Goal: Information Seeking & Learning: Learn about a topic

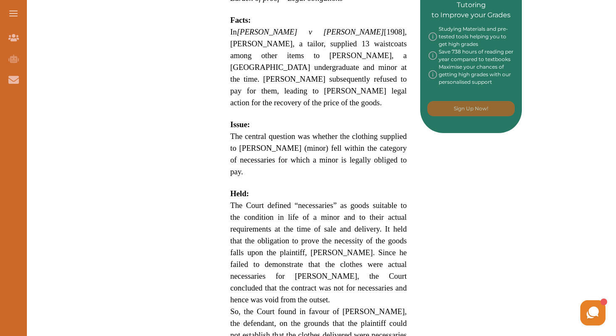
scroll to position [465, 0]
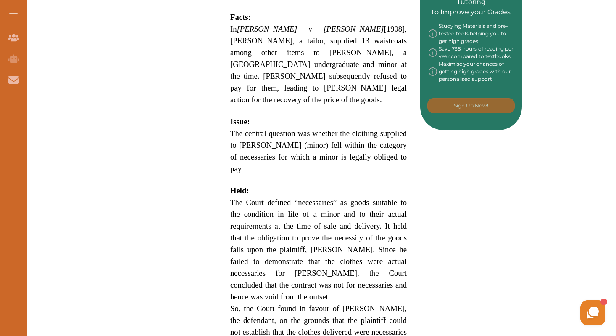
drag, startPoint x: 271, startPoint y: 190, endPoint x: 276, endPoint y: 223, distance: 33.6
click at [276, 223] on span "The Court defined “necessaries” as goods suitable to the condition in life of a…" at bounding box center [318, 249] width 177 height 103
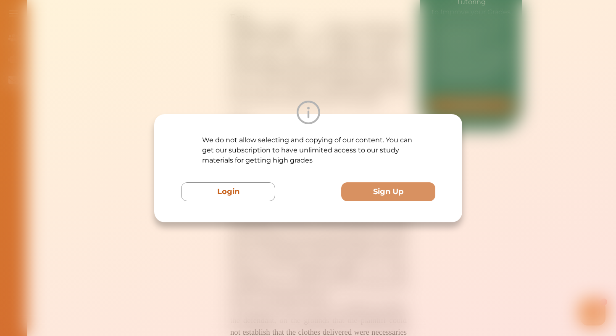
click at [410, 243] on div "We do not allow selecting and copying of our content. You can get our subscript…" at bounding box center [308, 168] width 616 height 336
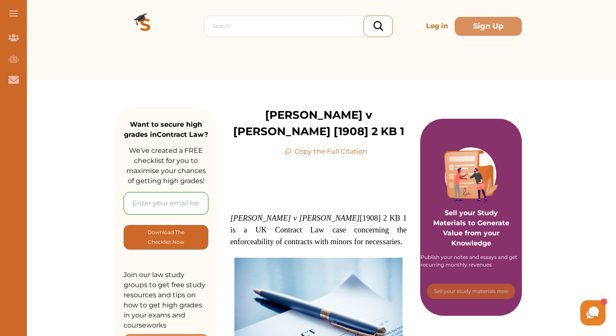
scroll to position [0, 0]
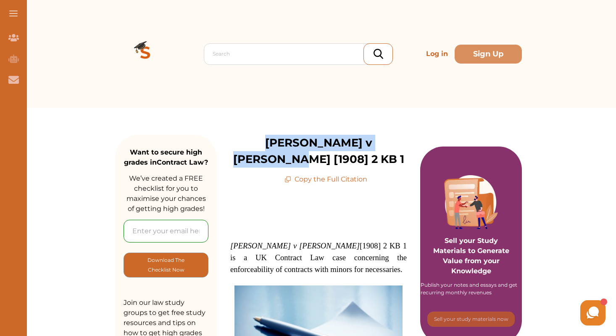
drag, startPoint x: 243, startPoint y: 144, endPoint x: 393, endPoint y: 140, distance: 149.3
click at [393, 140] on p "Nash v Inman [1908] 2 KB 1" at bounding box center [319, 151] width 204 height 33
copy p "Nash v Inman [1908] 2 KB"
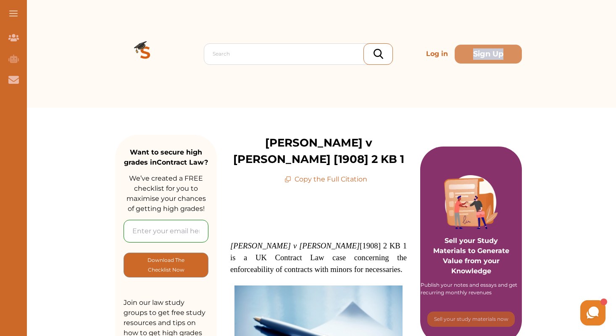
drag, startPoint x: 618, startPoint y: 45, endPoint x: 618, endPoint y: 55, distance: 10.1
drag, startPoint x: 618, startPoint y: 39, endPoint x: 615, endPoint y: 79, distance: 40.9
drag, startPoint x: 618, startPoint y: 44, endPoint x: 617, endPoint y: 73, distance: 29.0
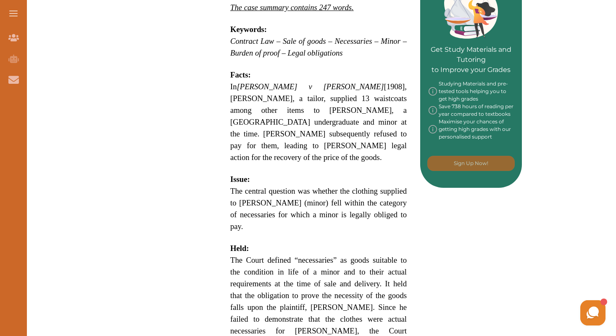
scroll to position [391, 0]
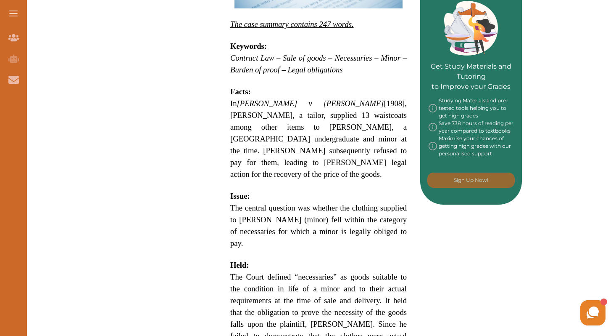
drag, startPoint x: 312, startPoint y: 193, endPoint x: 322, endPoint y: 201, distance: 12.8
click at [322, 203] on span "The central question was whether the clothing supplied to Mr. Inman (minor) fel…" at bounding box center [318, 225] width 177 height 44
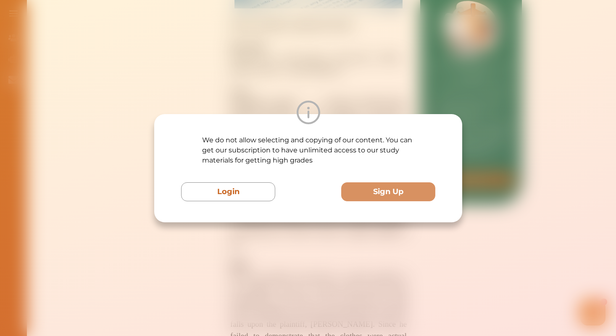
click at [345, 230] on div "We do not allow selecting and copying of our content. You can get our subscript…" at bounding box center [308, 168] width 616 height 336
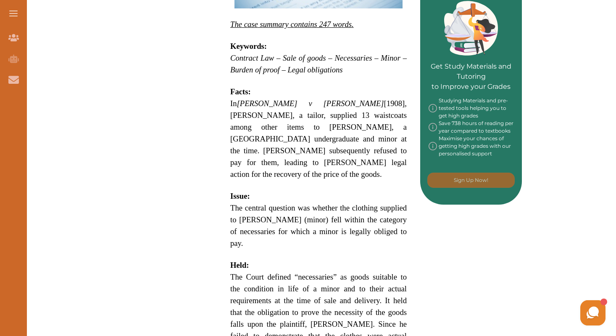
click at [323, 203] on span "The central question was whether the clothing supplied to Mr. Inman (minor) fel…" at bounding box center [318, 225] width 177 height 44
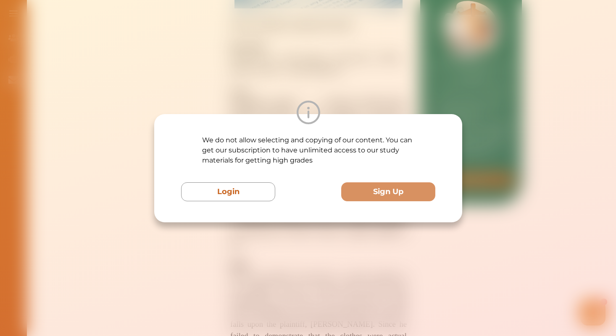
click at [276, 277] on div "We do not allow selecting and copying of our content. You can get our subscript…" at bounding box center [308, 168] width 616 height 336
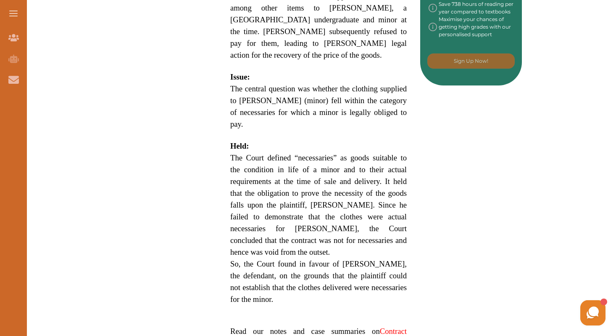
scroll to position [509, 0]
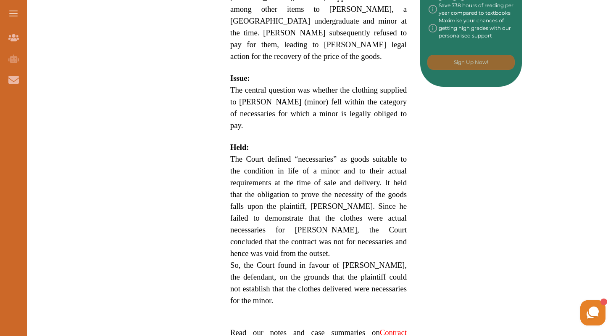
drag, startPoint x: 341, startPoint y: 119, endPoint x: 352, endPoint y: 128, distance: 13.8
click at [352, 154] on span "The Court defined “necessaries” as goods suitable to the condition in life of a…" at bounding box center [318, 205] width 177 height 103
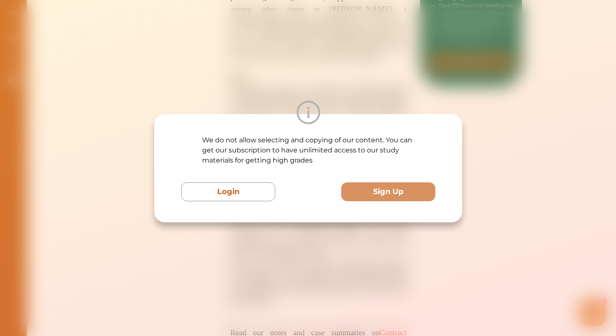
click at [341, 77] on div "We do not allow selecting and copying of our content. You can get our subscript…" at bounding box center [308, 168] width 616 height 336
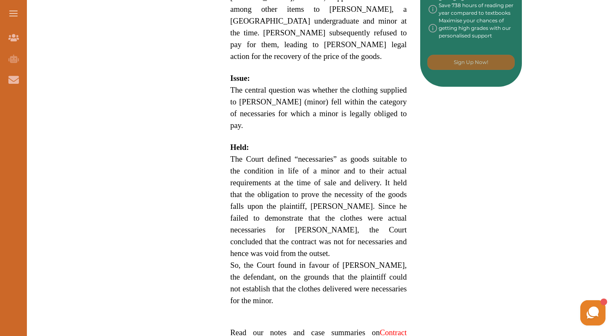
drag, startPoint x: 332, startPoint y: 119, endPoint x: 381, endPoint y: 175, distance: 74.6
click at [381, 175] on span "The Court defined “necessaries” as goods suitable to the condition in life of a…" at bounding box center [318, 205] width 177 height 103
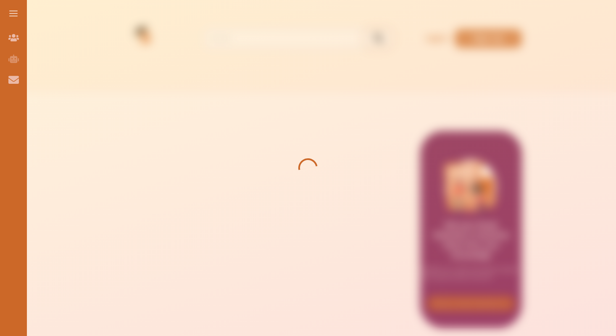
scroll to position [17, 0]
